Goal: Task Accomplishment & Management: Use online tool/utility

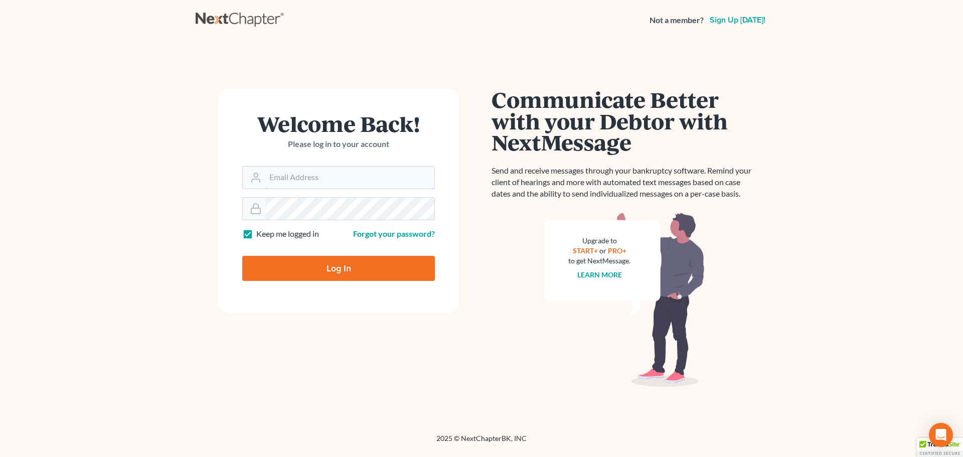
type input "[EMAIL_ADDRESS][DOMAIN_NAME]"
click at [348, 262] on input "Log In" at bounding box center [338, 268] width 193 height 25
type input "Thinking..."
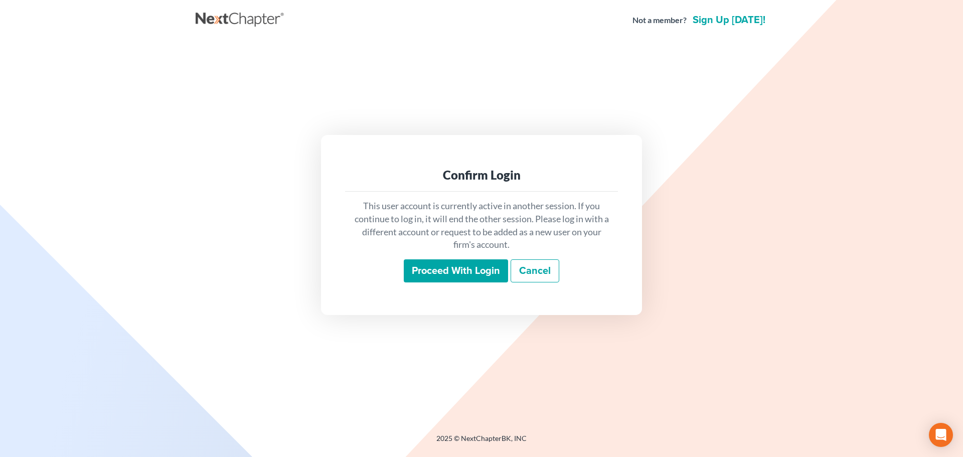
click at [465, 270] on input "Proceed with login" at bounding box center [456, 270] width 104 height 23
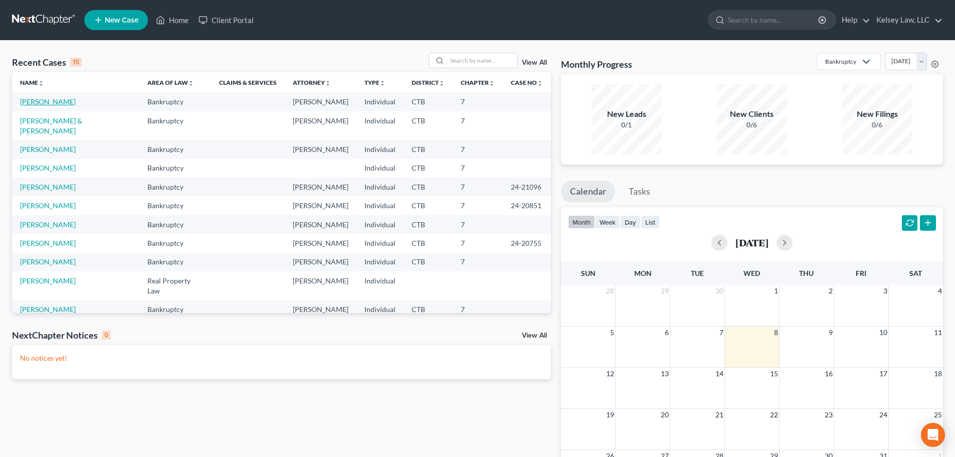
click at [31, 99] on link "[PERSON_NAME]" at bounding box center [48, 101] width 56 height 9
select select "4"
select select "6"
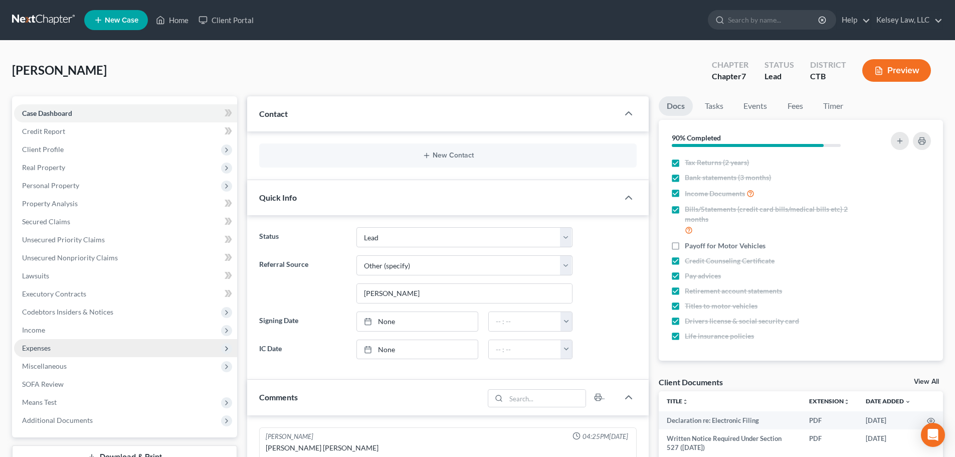
click at [47, 345] on span "Expenses" at bounding box center [36, 347] width 29 height 9
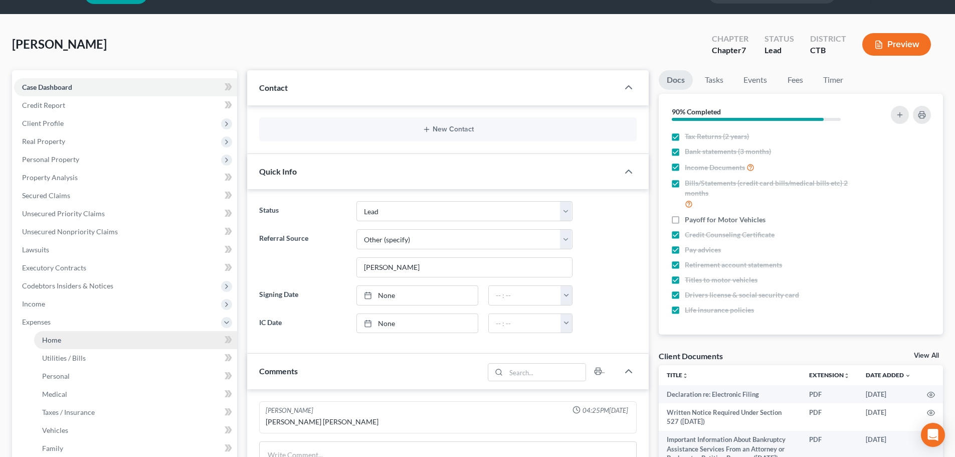
scroll to position [50, 0]
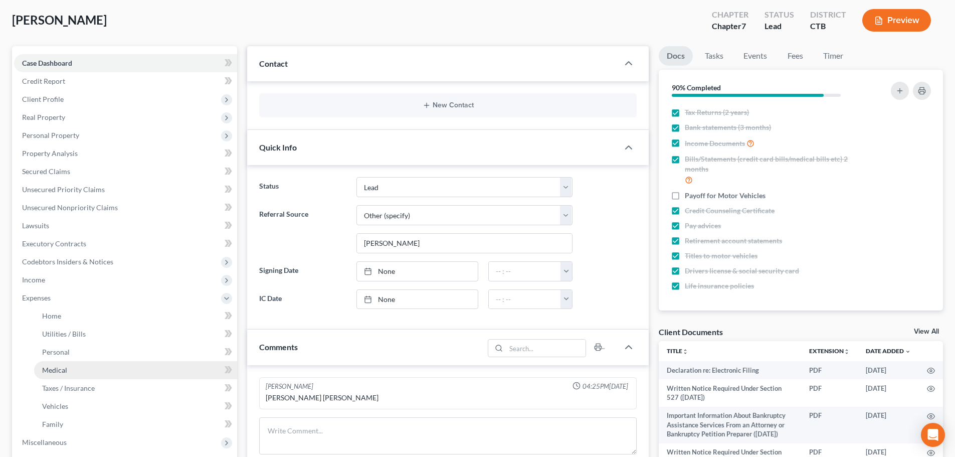
click at [70, 370] on link "Medical" at bounding box center [135, 370] width 203 height 18
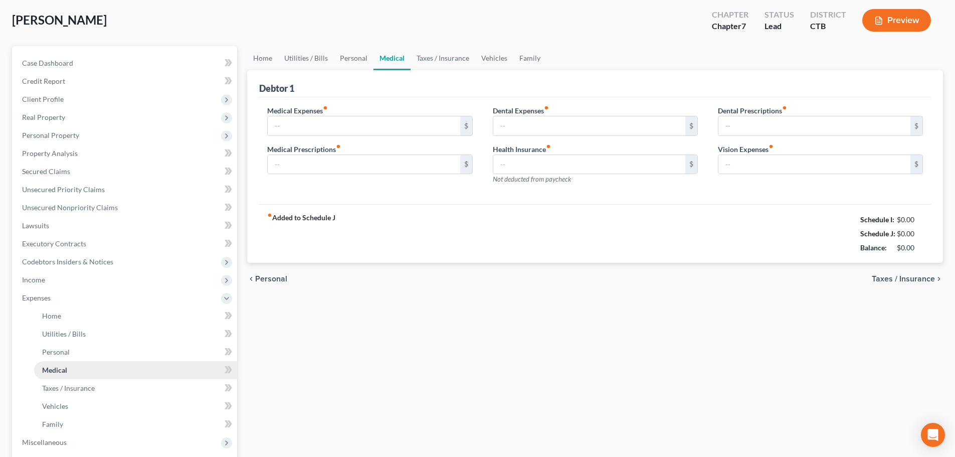
scroll to position [4, 0]
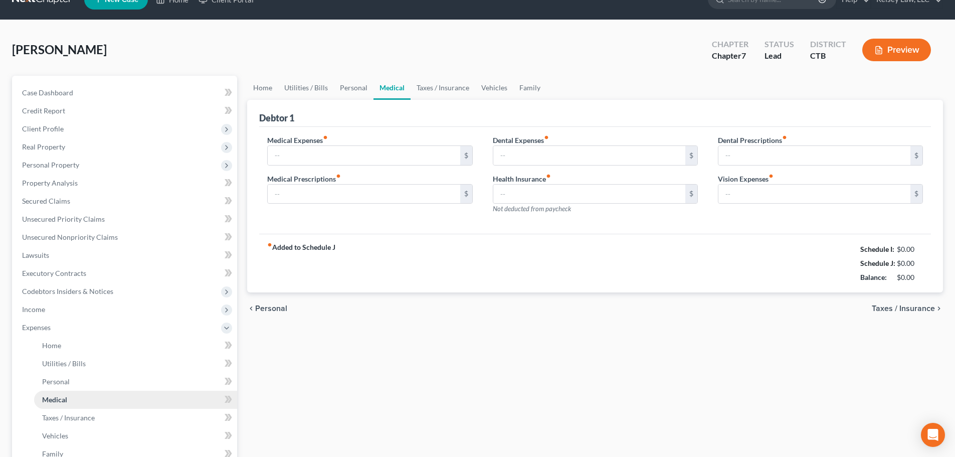
type input "70.00"
type input "50.00"
type input "0.00"
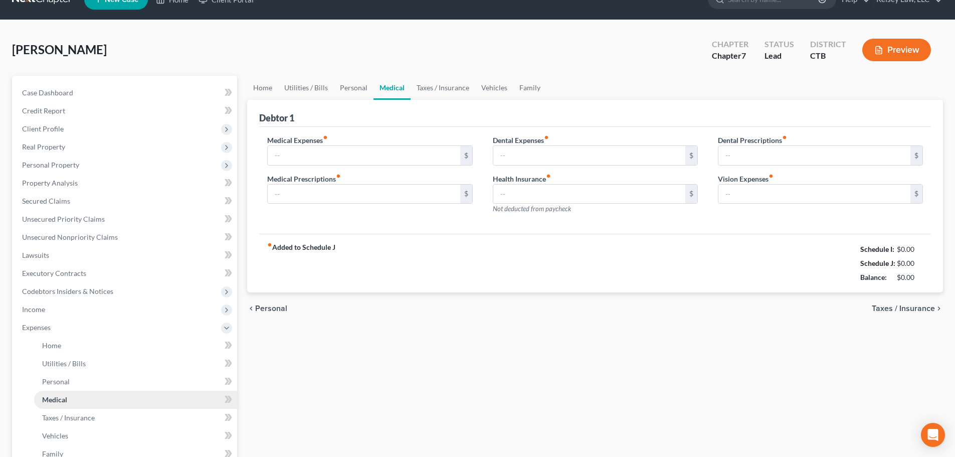
type input "50.00"
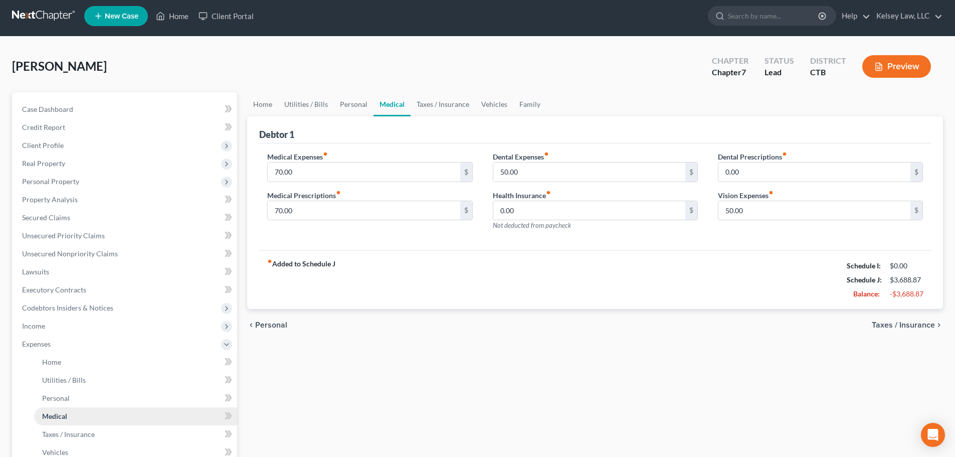
scroll to position [0, 0]
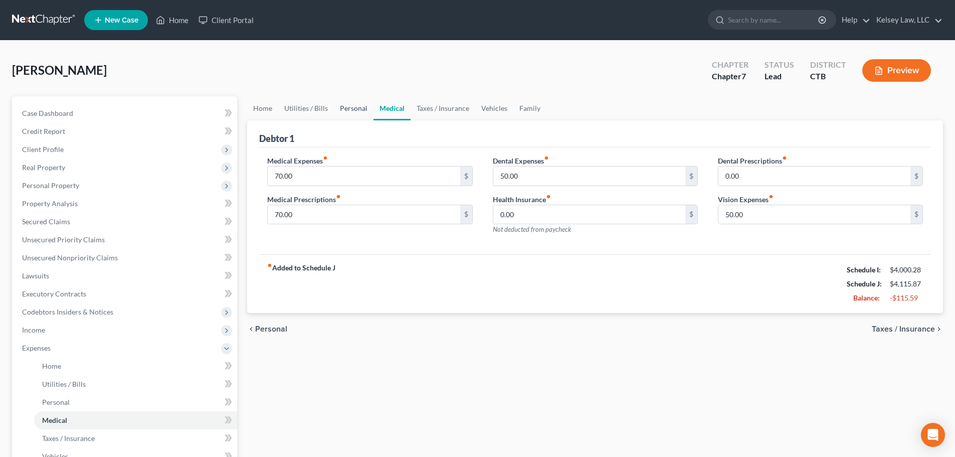
click at [357, 109] on link "Personal" at bounding box center [354, 108] width 40 height 24
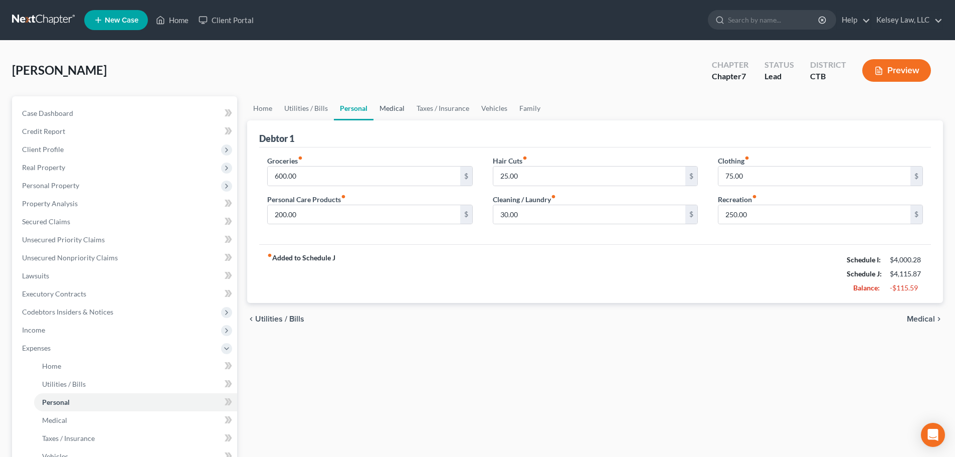
click at [402, 110] on link "Medical" at bounding box center [391, 108] width 37 height 24
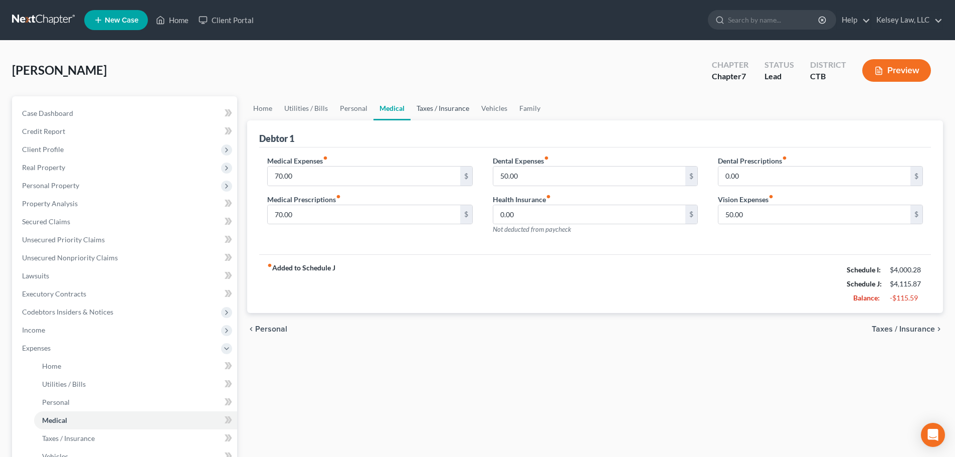
click at [431, 107] on link "Taxes / Insurance" at bounding box center [443, 108] width 65 height 24
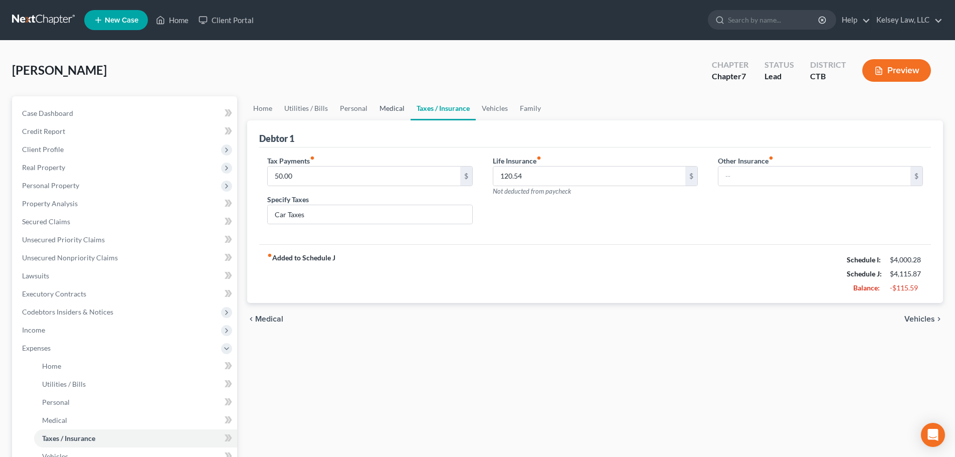
click at [401, 108] on link "Medical" at bounding box center [391, 108] width 37 height 24
